Goal: Use online tool/utility: Use online tool/utility

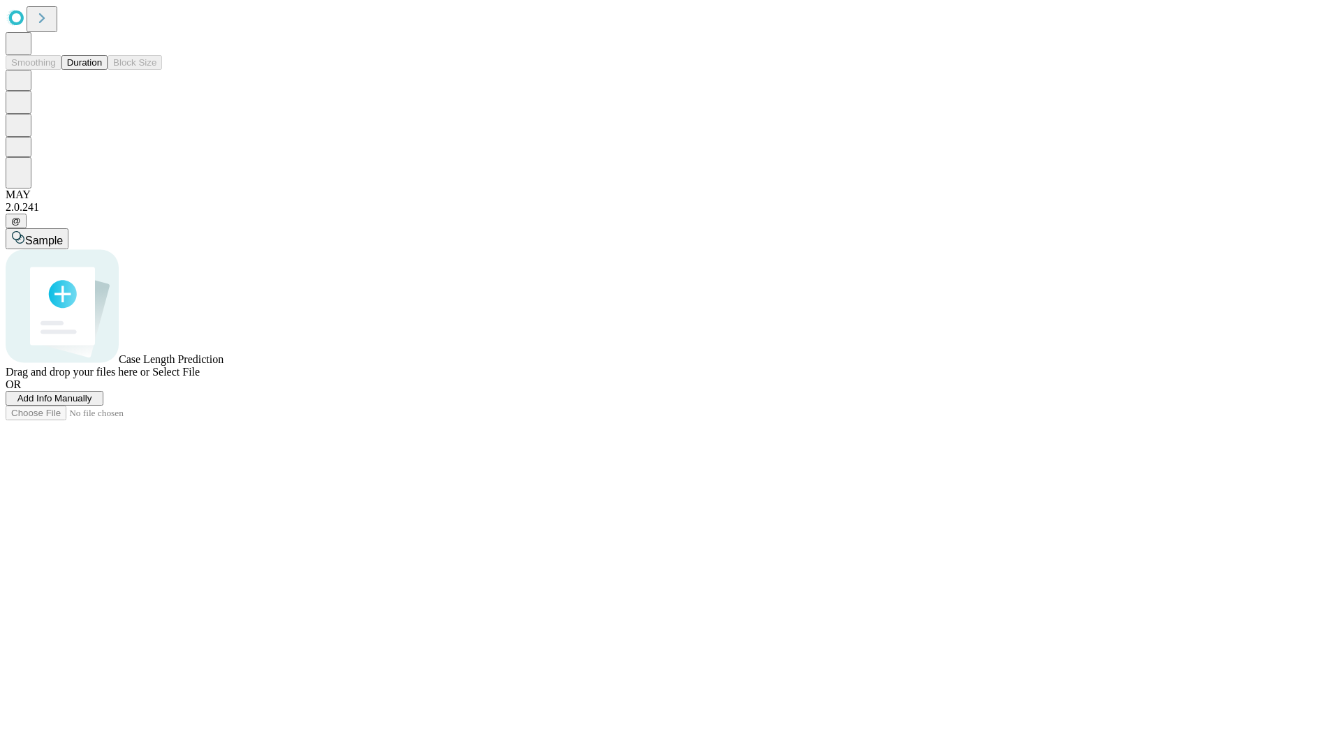
click at [102, 70] on button "Duration" at bounding box center [84, 62] width 46 height 15
click at [63, 235] on span "Sample" at bounding box center [44, 241] width 38 height 12
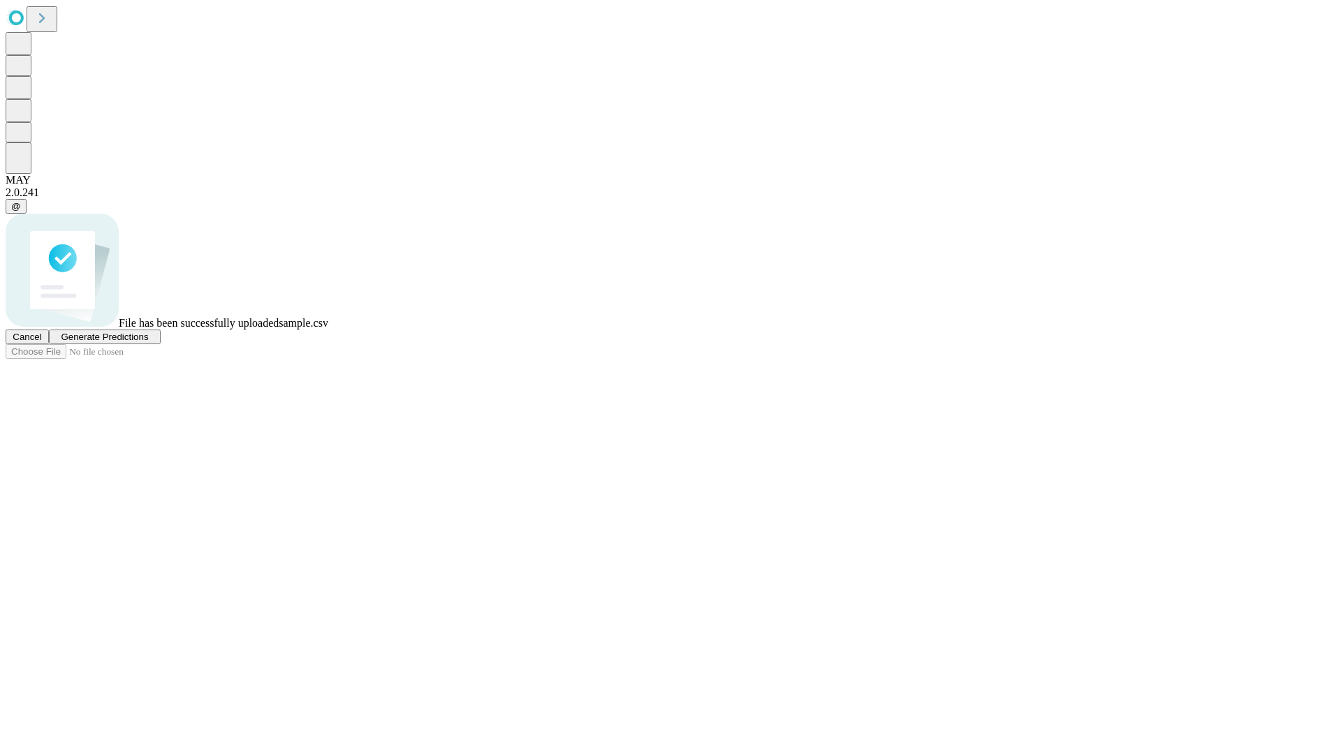
click at [148, 342] on span "Generate Predictions" at bounding box center [104, 337] width 87 height 10
